Goal: Task Accomplishment & Management: Complete application form

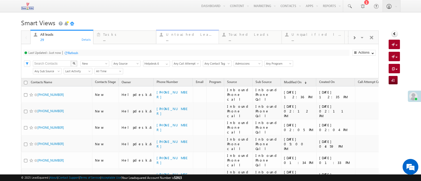
click at [197, 40] on div "..." at bounding box center [191, 40] width 50 height 4
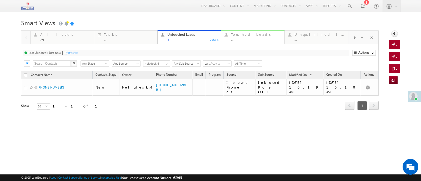
click at [234, 40] on div "..." at bounding box center [256, 40] width 50 height 4
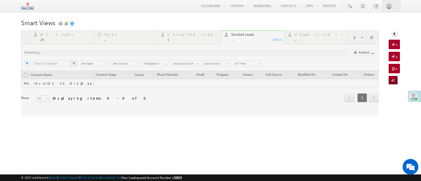
click at [199, 39] on div at bounding box center [199, 74] width 357 height 86
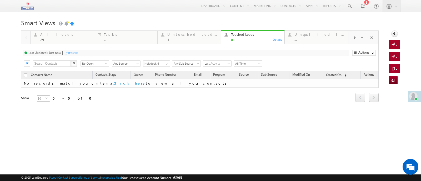
click at [199, 39] on div "1" at bounding box center [192, 40] width 50 height 4
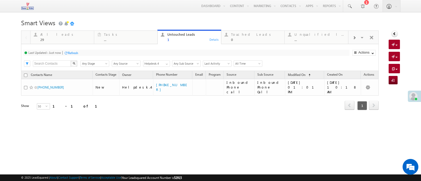
click at [67, 54] on div at bounding box center [66, 53] width 4 height 4
click at [74, 53] on div "Refresh" at bounding box center [73, 53] width 10 height 4
click at [76, 55] on div "Refresh" at bounding box center [73, 53] width 10 height 4
drag, startPoint x: 252, startPoint y: 44, endPoint x: 252, endPoint y: 41, distance: 3.4
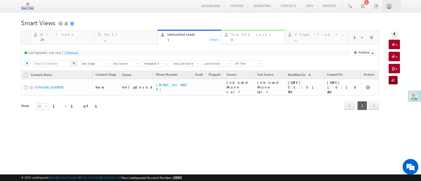
click at [252, 41] on div "0" at bounding box center [256, 40] width 50 height 4
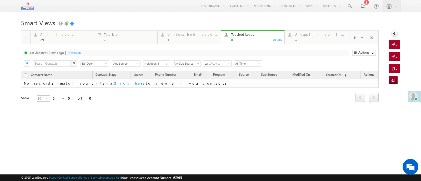
click at [79, 55] on div "Refresh" at bounding box center [76, 53] width 10 height 4
click at [88, 64] on span "Re-Open" at bounding box center [94, 63] width 27 height 5
click at [87, 75] on link "New" at bounding box center [94, 75] width 27 height 5
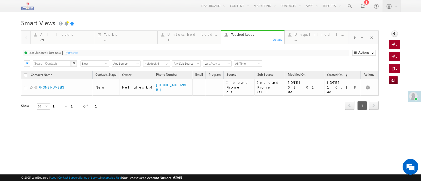
click at [71, 55] on div "Refresh" at bounding box center [73, 53] width 10 height 4
click at [201, 41] on div "1" at bounding box center [192, 40] width 50 height 4
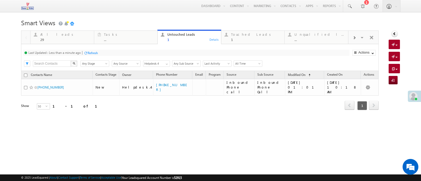
click at [91, 54] on div "Refresh" at bounding box center [93, 53] width 10 height 4
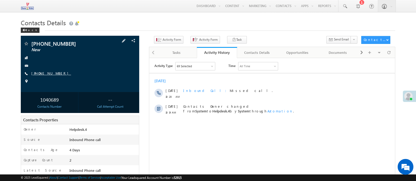
click at [54, 74] on link "[PHONE_NUMBER]" at bounding box center [51, 73] width 40 height 4
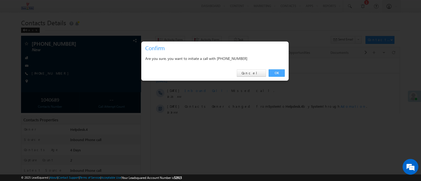
drag, startPoint x: 275, startPoint y: 72, endPoint x: 55, endPoint y: 1, distance: 231.2
click at [275, 72] on link "OK" at bounding box center [277, 72] width 16 height 7
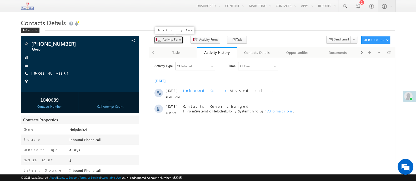
click at [169, 42] on span "Activity Form" at bounding box center [172, 39] width 18 height 5
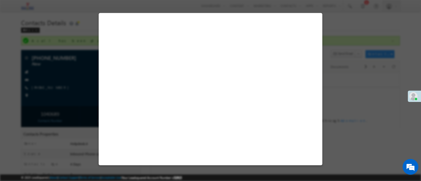
select select "Admissions"
select select "Inbound Phone call"
select select "Inbound Phone Call"
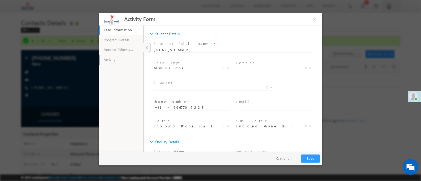
click at [112, 62] on link "Activity" at bounding box center [121, 59] width 45 height 10
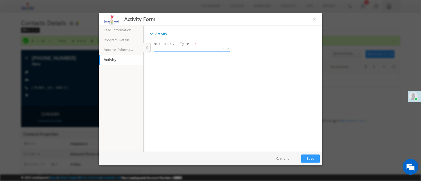
click at [200, 47] on span "X" at bounding box center [192, 48] width 77 height 5
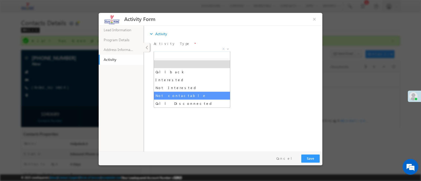
select select "Not contactable"
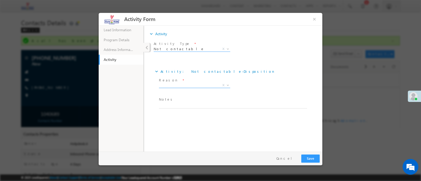
click at [177, 88] on span "Ringing Switched off Busy Call Disconnected Not Reachable/Out of coverage area …" at bounding box center [196, 86] width 75 height 6
click at [176, 85] on span "X" at bounding box center [194, 85] width 71 height 5
click at [196, 83] on span "Ringing" at bounding box center [188, 85] width 59 height 5
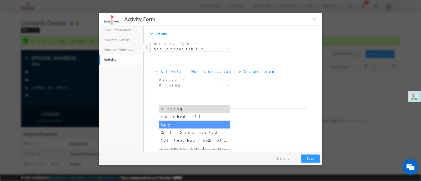
select select "Busy"
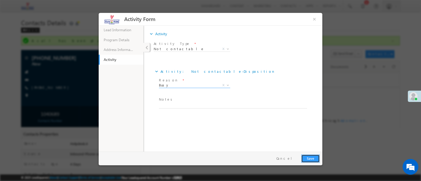
click at [310, 159] on button "Save" at bounding box center [310, 158] width 18 height 8
click at [363, 102] on div at bounding box center [210, 90] width 421 height 181
